Goal: Find specific page/section: Find specific page/section

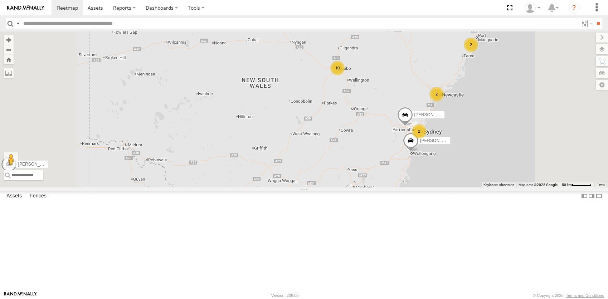
drag, startPoint x: 435, startPoint y: 154, endPoint x: 412, endPoint y: 200, distance: 51.5
click at [412, 187] on div "[PERSON_NAME] - NEW ute 2 10 2 [PERSON_NAME] [PERSON_NAME] 2 2" at bounding box center [304, 109] width 608 height 156
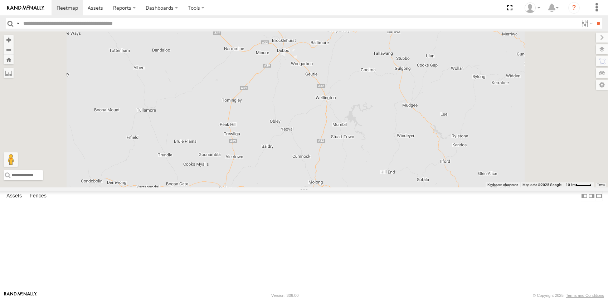
drag, startPoint x: 397, startPoint y: 180, endPoint x: 407, endPoint y: 234, distance: 55.2
click at [407, 187] on div "[PERSON_NAME] - NEW ute [PERSON_NAME] [PERSON_NAME]" at bounding box center [304, 109] width 608 height 156
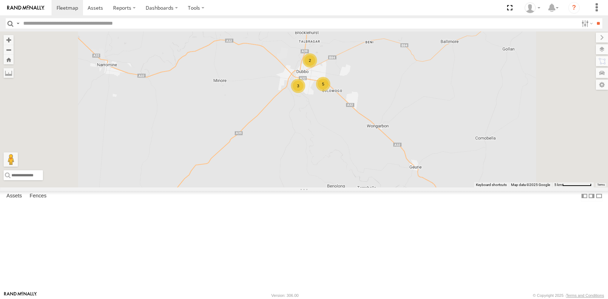
drag, startPoint x: 389, startPoint y: 165, endPoint x: 388, endPoint y: 214, distance: 49.7
click at [385, 187] on div "[PERSON_NAME] - NEW ute [PERSON_NAME] [PERSON_NAME] 2 5 3" at bounding box center [304, 109] width 608 height 156
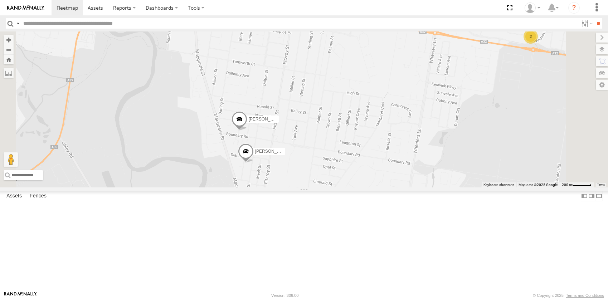
drag, startPoint x: 402, startPoint y: 238, endPoint x: 409, endPoint y: 213, distance: 25.9
click at [409, 187] on div "[PERSON_NAME] - NEW ute [PERSON_NAME] [PERSON_NAME] [PERSON_NAME] [PERSON_NAME]…" at bounding box center [304, 109] width 608 height 156
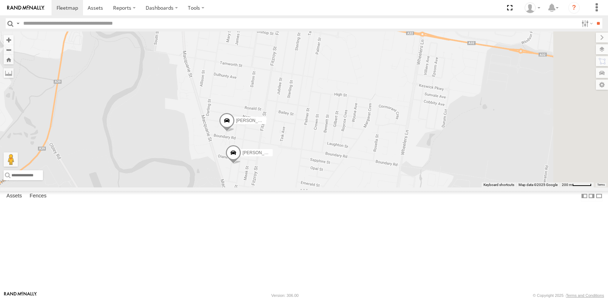
drag, startPoint x: 525, startPoint y: 205, endPoint x: 404, endPoint y: 179, distance: 124.0
click at [404, 179] on div "[PERSON_NAME] - NEW ute [PERSON_NAME] [PERSON_NAME] [PERSON_NAME] [PERSON_NAME]…" at bounding box center [304, 109] width 608 height 156
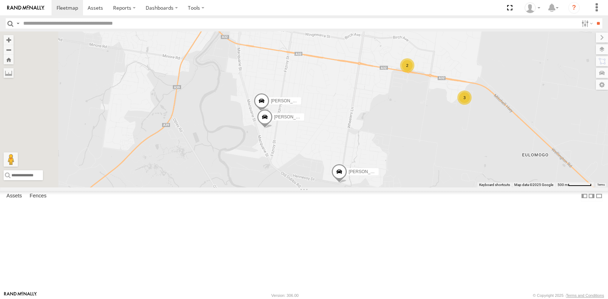
drag, startPoint x: 363, startPoint y: 230, endPoint x: 363, endPoint y: 234, distance: 4.7
click at [363, 187] on div "[PERSON_NAME] - NEW ute [PERSON_NAME] [PERSON_NAME] [PERSON_NAME] [PERSON_NAME]…" at bounding box center [304, 109] width 608 height 156
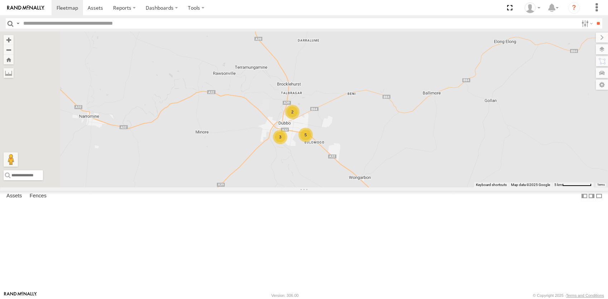
drag, startPoint x: 380, startPoint y: 204, endPoint x: 344, endPoint y: 212, distance: 36.3
click at [344, 187] on div "[PERSON_NAME] - NEW ute [PERSON_NAME] [PERSON_NAME] 2 5 3" at bounding box center [304, 109] width 608 height 156
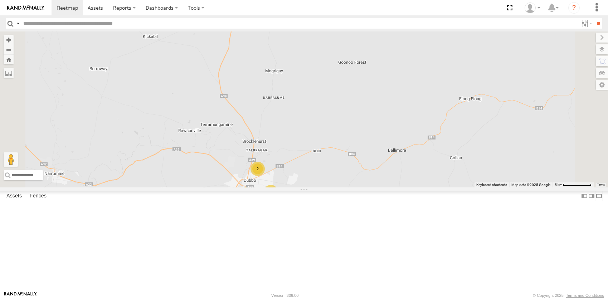
drag, startPoint x: 341, startPoint y: 214, endPoint x: 345, endPoint y: 265, distance: 50.6
click at [345, 187] on div "[PERSON_NAME] - NEW ute [PERSON_NAME] [PERSON_NAME] 2 5 3" at bounding box center [304, 109] width 608 height 156
drag, startPoint x: 347, startPoint y: 265, endPoint x: 344, endPoint y: 249, distance: 16.8
click at [342, 187] on div "[PERSON_NAME] - NEW ute [PERSON_NAME] [PERSON_NAME] 2 5 3" at bounding box center [304, 109] width 608 height 156
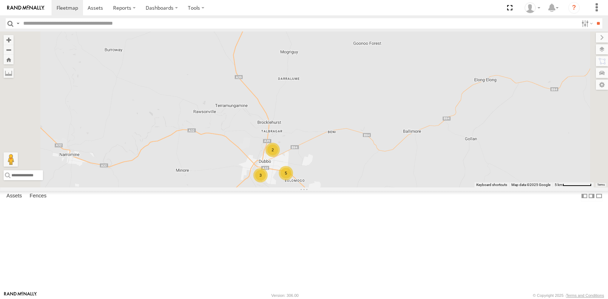
drag, startPoint x: 337, startPoint y: 256, endPoint x: 352, endPoint y: 237, distance: 24.2
click at [352, 187] on div "[PERSON_NAME] - NEW ute [PERSON_NAME] [PERSON_NAME] 2 5 3" at bounding box center [304, 109] width 608 height 156
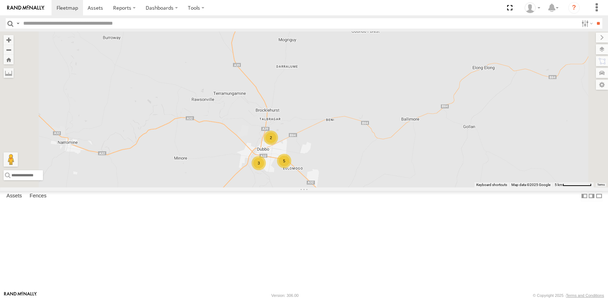
drag, startPoint x: 364, startPoint y: 248, endPoint x: 362, endPoint y: 236, distance: 11.9
click at [362, 187] on div "[PERSON_NAME] - NEW ute [PERSON_NAME] [PERSON_NAME] 2 5 3" at bounding box center [304, 109] width 608 height 156
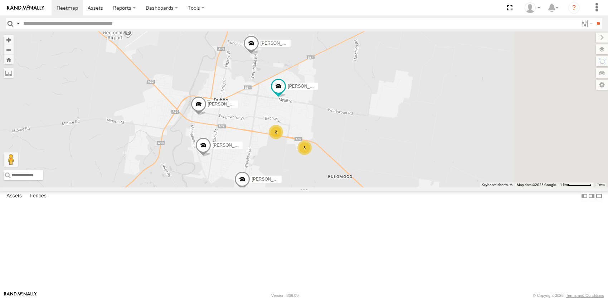
drag, startPoint x: 331, startPoint y: 230, endPoint x: 293, endPoint y: 239, distance: 39.6
click at [293, 187] on div "[PERSON_NAME] - NEW ute [PERSON_NAME] [PERSON_NAME] [PERSON_NAME] [PERSON_NAME]…" at bounding box center [304, 109] width 608 height 156
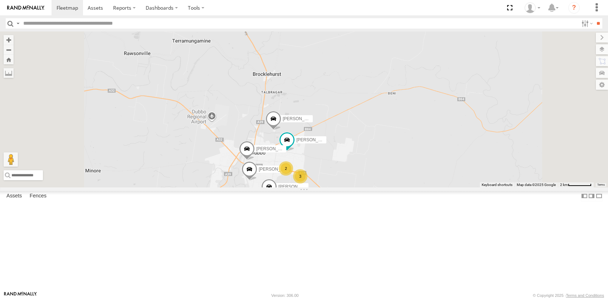
click at [382, 187] on div "[PERSON_NAME] - NEW ute [PERSON_NAME] [PERSON_NAME] [PERSON_NAME] [PERSON_NAME]…" at bounding box center [304, 109] width 608 height 156
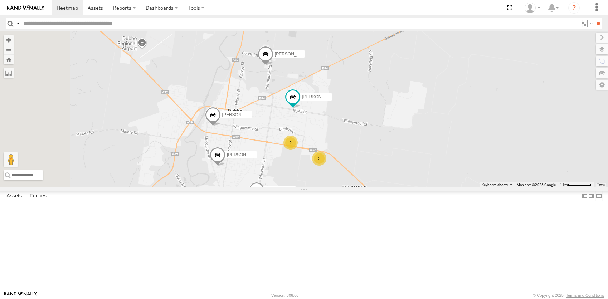
drag, startPoint x: 371, startPoint y: 209, endPoint x: 382, endPoint y: 217, distance: 14.3
click at [382, 187] on div "[PERSON_NAME] - NEW ute [PERSON_NAME] [PERSON_NAME] [PERSON_NAME] [PERSON_NAME]…" at bounding box center [304, 109] width 608 height 156
